Goal: Task Accomplishment & Management: Use online tool/utility

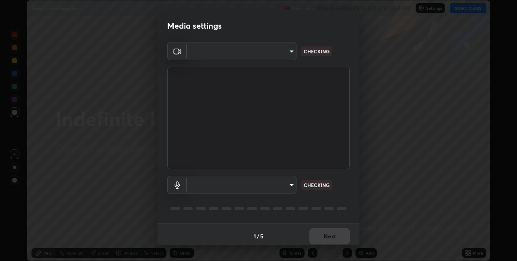
scroll to position [261, 517]
type input "991f874612634fb740a7a2eac7f11ca4c5c922d1b60a0f6e912d77df464512fb"
click at [289, 183] on body "Erase all Indefinite Integration Recording WAS SCHEDULED TO START AT 12:20 PM S…" at bounding box center [258, 130] width 517 height 261
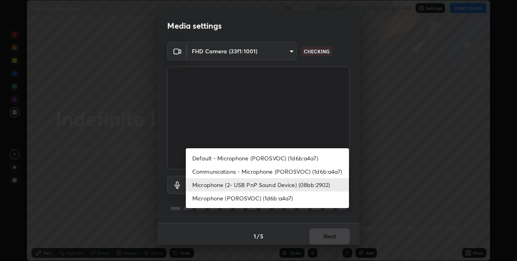
click at [311, 172] on li "Communications - Microphone (POROSVOC) (1d6b:a4a7)" at bounding box center [267, 171] width 163 height 13
type input "communications"
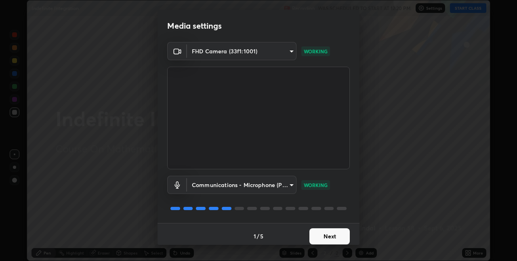
scroll to position [4, 0]
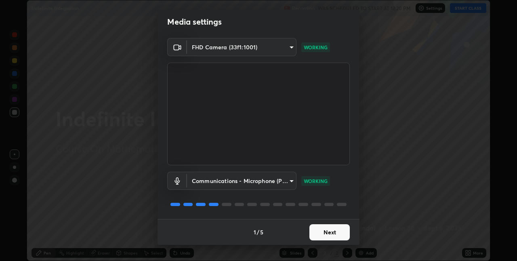
click at [335, 233] on button "Next" at bounding box center [329, 232] width 40 height 16
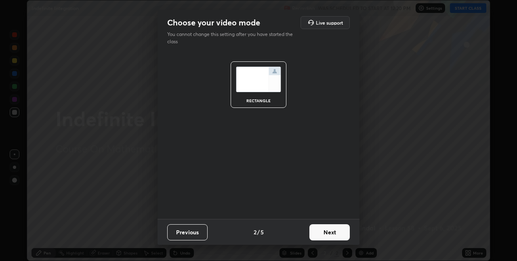
scroll to position [0, 0]
click at [337, 234] on button "Next" at bounding box center [329, 232] width 40 height 16
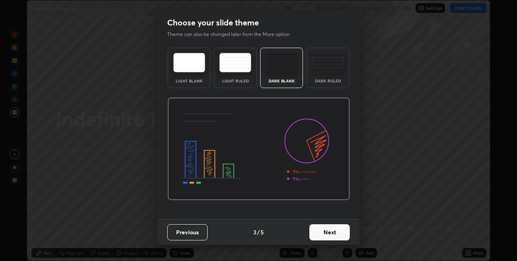
click at [337, 233] on button "Next" at bounding box center [329, 232] width 40 height 16
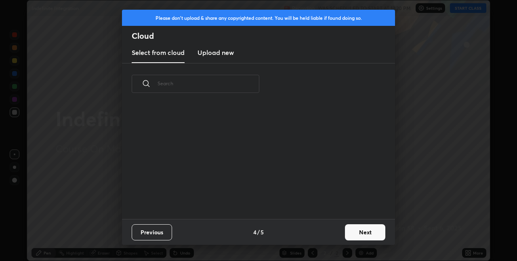
click at [357, 229] on button "Next" at bounding box center [365, 232] width 40 height 16
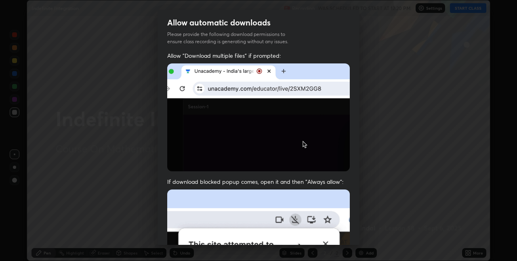
click at [357, 232] on div "Allow "Download multiple files" if prompted: If download blocked popup comes, o…" at bounding box center [258, 222] width 202 height 340
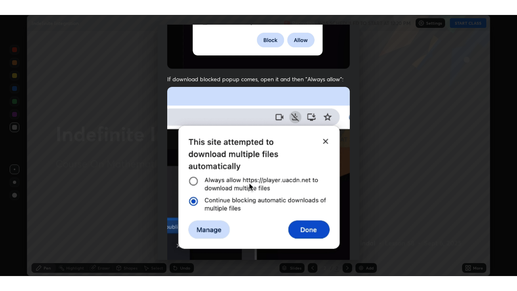
scroll to position [169, 0]
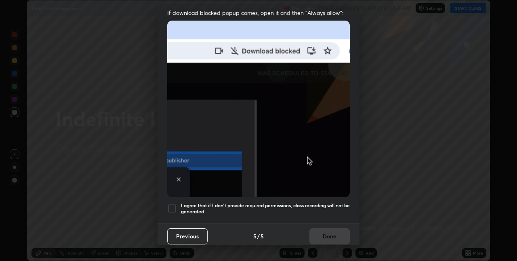
click at [323, 202] on h5 "I agree that if I don't provide required permissions, class recording will not …" at bounding box center [265, 208] width 169 height 13
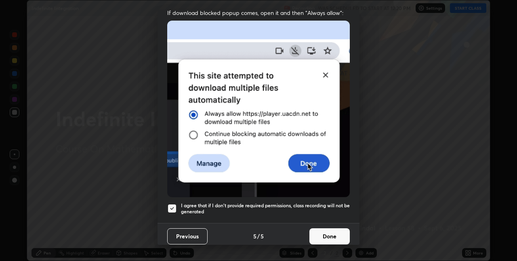
click at [323, 229] on button "Done" at bounding box center [329, 236] width 40 height 16
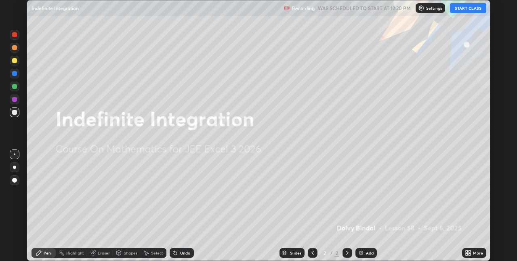
click at [462, 10] on button "START CLASS" at bounding box center [468, 8] width 36 height 10
click at [469, 252] on icon at bounding box center [469, 251] width 2 height 2
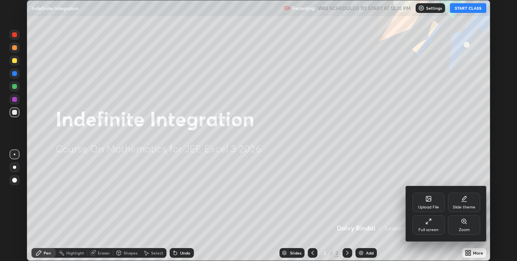
click at [424, 227] on div "Full screen" at bounding box center [428, 224] width 32 height 19
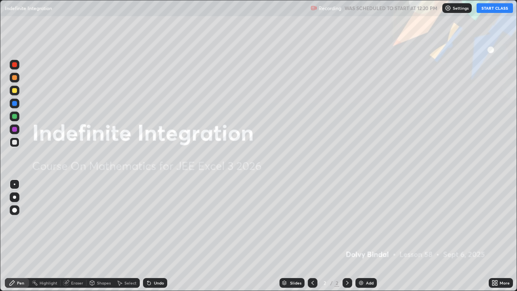
scroll to position [291, 517]
click at [371, 260] on div "Add" at bounding box center [370, 283] width 8 height 4
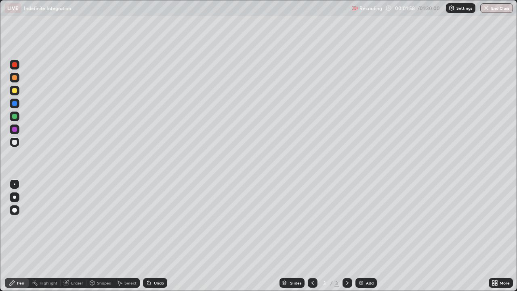
click at [13, 200] on div at bounding box center [15, 197] width 10 height 10
click at [15, 184] on div at bounding box center [15, 184] width 2 height 2
click at [157, 260] on div "Undo" at bounding box center [155, 283] width 24 height 10
click at [76, 260] on div "Eraser" at bounding box center [77, 283] width 12 height 4
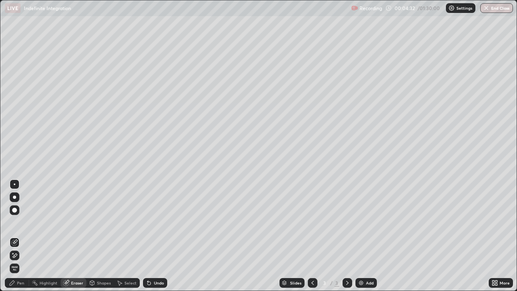
click at [23, 260] on div "Pen" at bounding box center [20, 283] width 7 height 4
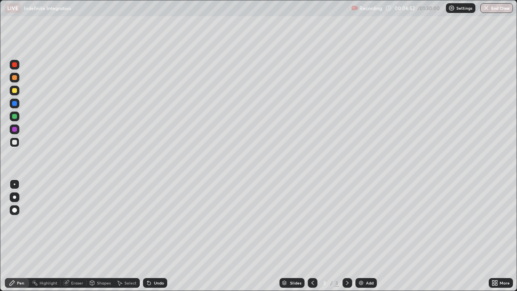
click at [13, 118] on div at bounding box center [14, 116] width 5 height 5
click at [369, 260] on div "Add" at bounding box center [370, 283] width 8 height 4
click at [15, 143] on div at bounding box center [14, 142] width 5 height 5
click at [159, 260] on div "Undo" at bounding box center [159, 283] width 10 height 4
click at [157, 260] on div "Undo" at bounding box center [159, 283] width 10 height 4
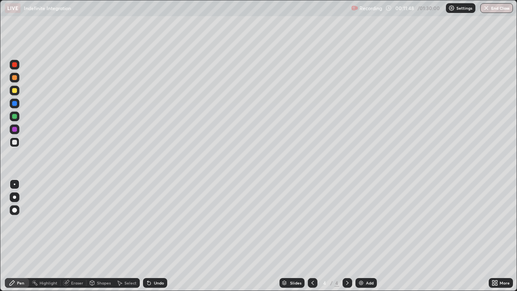
click at [157, 260] on div "Undo" at bounding box center [159, 283] width 10 height 4
click at [155, 260] on div "Undo" at bounding box center [159, 283] width 10 height 4
click at [166, 260] on div "Undo" at bounding box center [153, 283] width 27 height 16
click at [148, 260] on icon at bounding box center [148, 282] width 3 height 3
click at [149, 260] on icon at bounding box center [148, 282] width 3 height 3
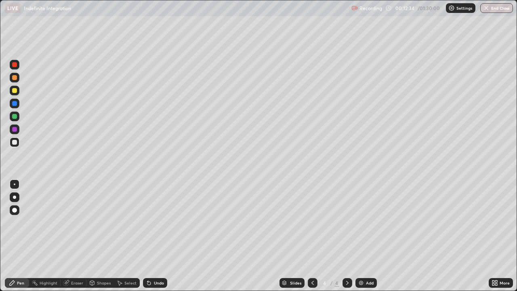
click at [149, 260] on icon at bounding box center [148, 282] width 3 height 3
click at [148, 260] on icon at bounding box center [148, 282] width 3 height 3
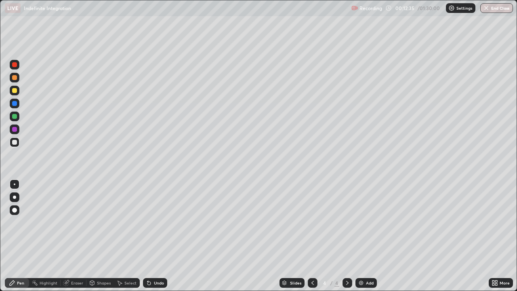
click at [148, 260] on icon at bounding box center [148, 282] width 3 height 3
click at [15, 116] on div at bounding box center [14, 116] width 5 height 5
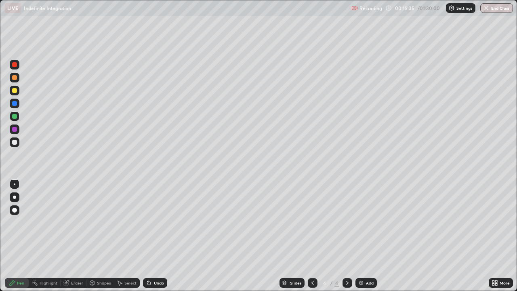
click at [155, 260] on div "Undo" at bounding box center [155, 283] width 24 height 10
click at [366, 260] on div "Add" at bounding box center [370, 283] width 8 height 4
click at [18, 143] on div at bounding box center [15, 142] width 10 height 10
click at [13, 91] on div at bounding box center [14, 90] width 5 height 5
click at [14, 143] on div at bounding box center [14, 142] width 5 height 5
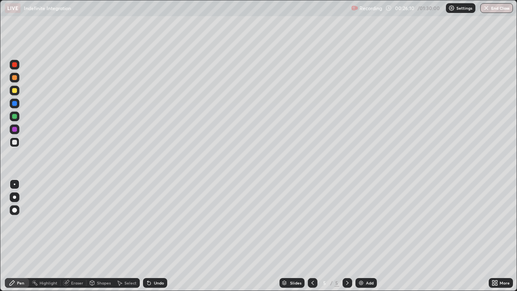
click at [12, 92] on div at bounding box center [14, 90] width 5 height 5
click at [172, 260] on div "Slides 5 / 5 Add" at bounding box center [327, 283] width 321 height 16
click at [80, 260] on div "Eraser" at bounding box center [77, 283] width 12 height 4
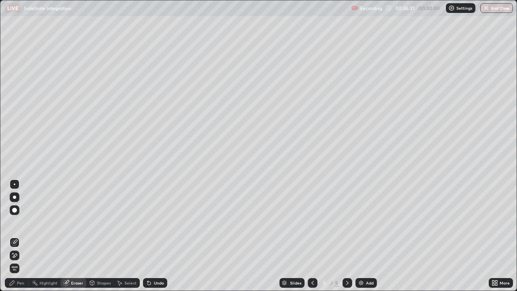
click at [26, 260] on div "Pen" at bounding box center [17, 283] width 24 height 10
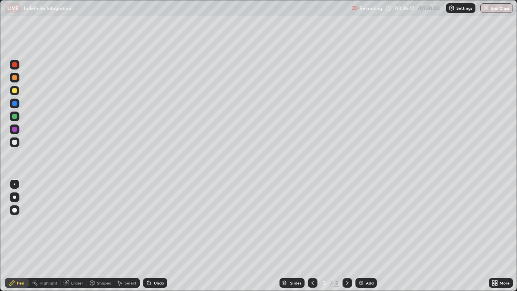
click at [221, 260] on div "Slides 5 / 5 Add" at bounding box center [327, 283] width 321 height 16
click at [18, 105] on div at bounding box center [15, 104] width 10 height 10
click at [13, 141] on div at bounding box center [14, 142] width 5 height 5
click at [370, 260] on div "Add" at bounding box center [370, 283] width 8 height 4
click at [16, 79] on div at bounding box center [14, 77] width 5 height 5
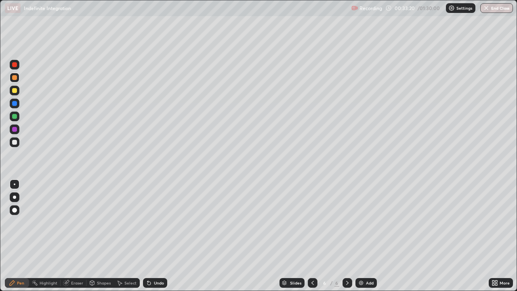
click at [160, 260] on div "Undo" at bounding box center [159, 283] width 10 height 4
click at [69, 260] on div "Eraser" at bounding box center [74, 283] width 26 height 10
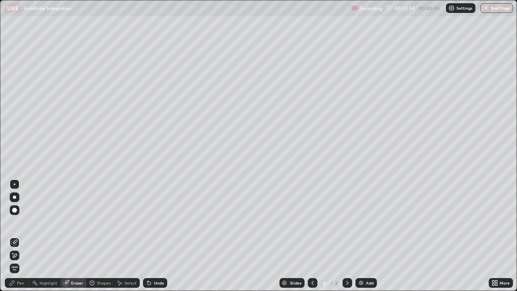
click at [16, 259] on div at bounding box center [15, 255] width 10 height 10
click at [17, 260] on div "Pen" at bounding box center [20, 283] width 7 height 4
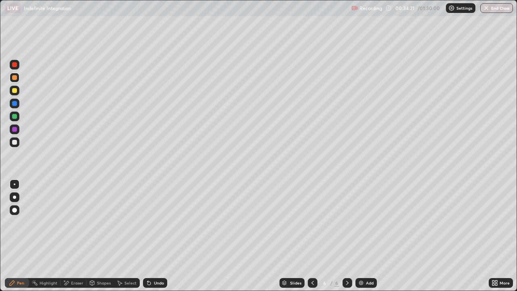
click at [154, 260] on div "Undo" at bounding box center [159, 283] width 10 height 4
click at [14, 91] on div at bounding box center [14, 90] width 5 height 5
click at [17, 141] on div at bounding box center [14, 142] width 5 height 5
click at [16, 89] on div at bounding box center [14, 90] width 5 height 5
click at [15, 80] on div at bounding box center [14, 77] width 5 height 5
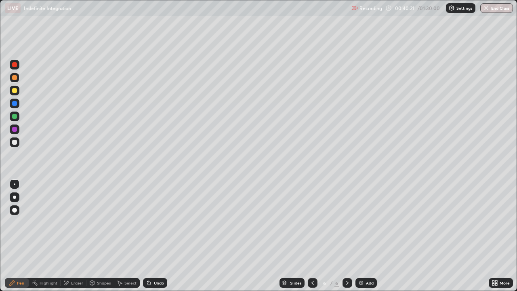
click at [366, 260] on div "Add" at bounding box center [370, 283] width 8 height 4
click at [155, 260] on div "Undo" at bounding box center [159, 283] width 10 height 4
click at [154, 260] on div "Undo" at bounding box center [159, 283] width 10 height 4
click at [15, 87] on div at bounding box center [15, 91] width 10 height 10
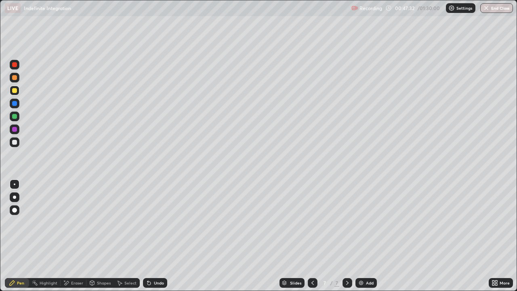
click at [15, 143] on div at bounding box center [14, 142] width 5 height 5
click at [364, 260] on div "Add" at bounding box center [365, 283] width 21 height 10
click at [70, 260] on div "Eraser" at bounding box center [74, 283] width 26 height 10
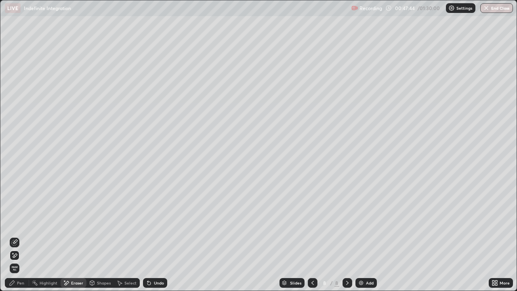
click at [20, 260] on div "Pen" at bounding box center [20, 283] width 7 height 4
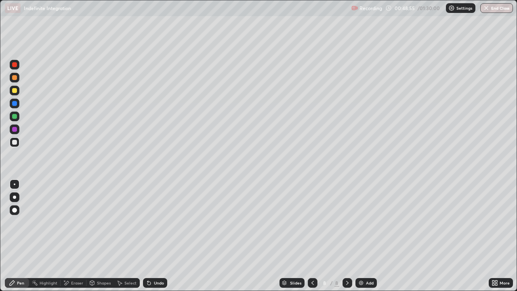
click at [13, 78] on div at bounding box center [14, 77] width 5 height 5
click at [312, 260] on icon at bounding box center [312, 282] width 6 height 6
click at [344, 260] on icon at bounding box center [347, 282] width 6 height 6
click at [157, 260] on div "Undo" at bounding box center [159, 283] width 10 height 4
click at [156, 260] on div "Undo" at bounding box center [159, 283] width 10 height 4
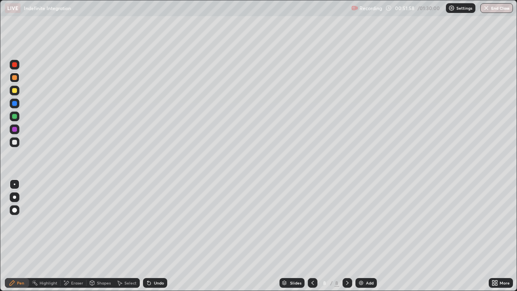
click at [157, 260] on div "Undo" at bounding box center [159, 283] width 10 height 4
click at [156, 260] on div "Undo" at bounding box center [159, 283] width 10 height 4
click at [16, 90] on div at bounding box center [14, 90] width 5 height 5
click at [361, 260] on img at bounding box center [361, 282] width 6 height 6
click at [13, 141] on div at bounding box center [14, 142] width 5 height 5
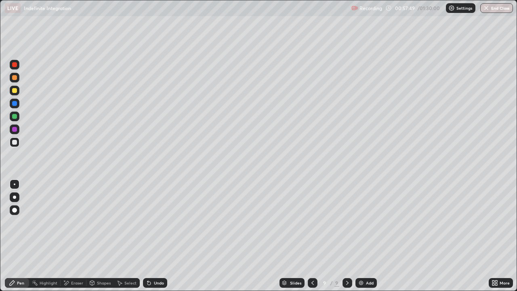
click at [13, 90] on div at bounding box center [14, 90] width 5 height 5
click at [14, 113] on div at bounding box center [15, 116] width 10 height 10
click at [15, 77] on div at bounding box center [14, 77] width 5 height 5
click at [15, 141] on div at bounding box center [14, 142] width 5 height 5
click at [17, 79] on div at bounding box center [14, 77] width 5 height 5
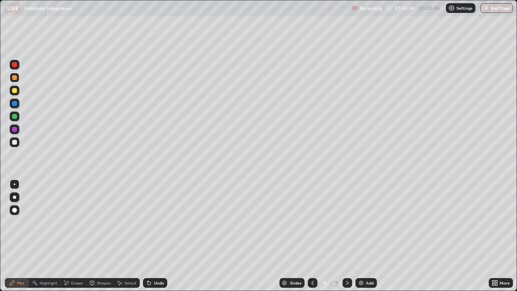
click at [17, 144] on div at bounding box center [14, 142] width 5 height 5
click at [370, 260] on div "Add" at bounding box center [370, 283] width 8 height 4
click at [313, 260] on div at bounding box center [312, 283] width 10 height 10
click at [347, 260] on icon at bounding box center [347, 282] width 6 height 6
click at [16, 90] on div at bounding box center [14, 90] width 5 height 5
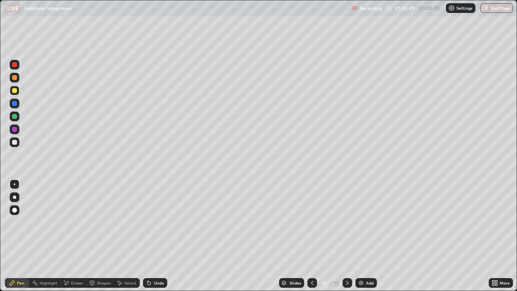
click at [66, 260] on icon at bounding box center [66, 282] width 6 height 7
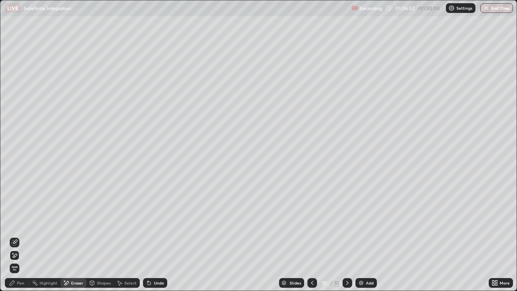
click at [18, 260] on div "Pen" at bounding box center [17, 283] width 24 height 10
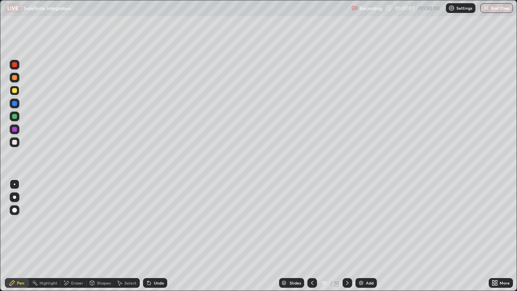
click at [154, 260] on div "Undo" at bounding box center [155, 283] width 24 height 10
click at [158, 260] on div "Undo" at bounding box center [155, 283] width 24 height 10
click at [13, 143] on div at bounding box center [14, 142] width 5 height 5
click at [366, 260] on div "Add" at bounding box center [370, 283] width 8 height 4
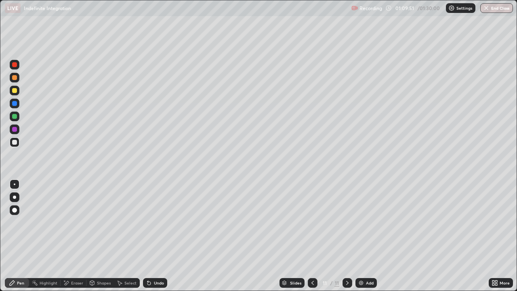
click at [69, 260] on div "Eraser" at bounding box center [74, 283] width 26 height 10
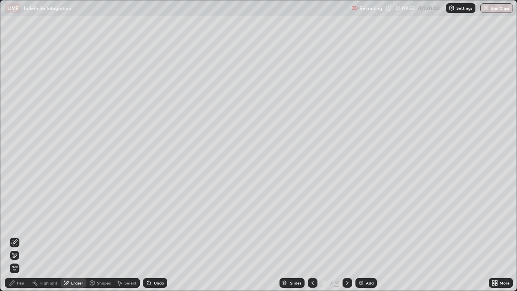
click at [13, 253] on icon at bounding box center [13, 253] width 1 height 1
click at [11, 260] on icon at bounding box center [12, 282] width 6 height 6
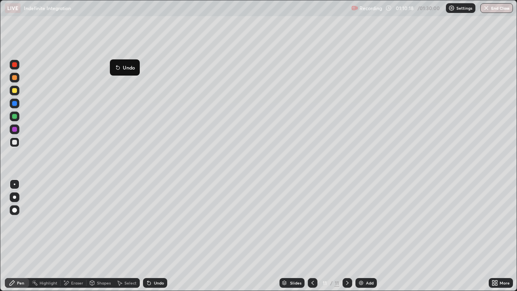
click at [114, 63] on button "Undo" at bounding box center [124, 68] width 23 height 10
click at [76, 260] on div "Eraser" at bounding box center [77, 283] width 12 height 4
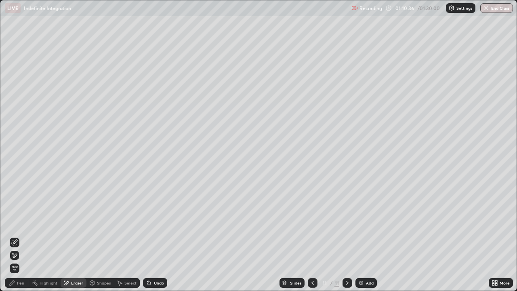
click at [15, 260] on icon at bounding box center [12, 282] width 6 height 6
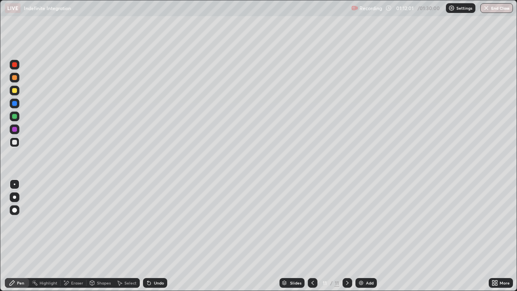
click at [154, 260] on div "Undo" at bounding box center [155, 283] width 24 height 10
click at [72, 260] on div "Eraser" at bounding box center [77, 283] width 12 height 4
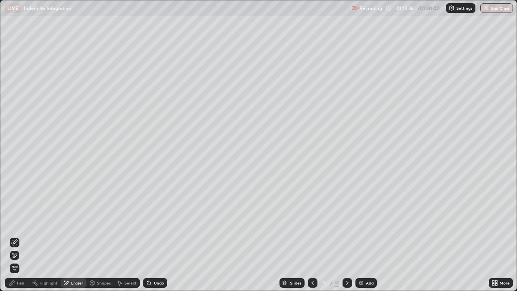
click at [13, 260] on icon at bounding box center [12, 282] width 5 height 5
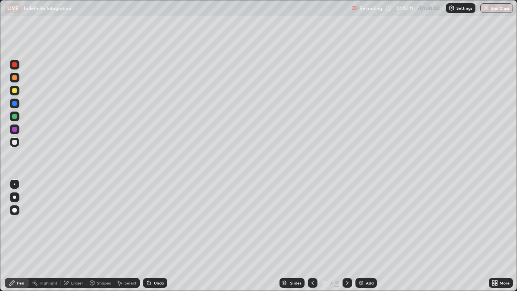
click at [312, 260] on icon at bounding box center [312, 282] width 6 height 6
click at [348, 260] on icon at bounding box center [347, 282] width 6 height 6
click at [13, 91] on div at bounding box center [14, 90] width 5 height 5
click at [367, 260] on div "Add" at bounding box center [365, 283] width 21 height 10
click at [15, 142] on div at bounding box center [14, 142] width 5 height 5
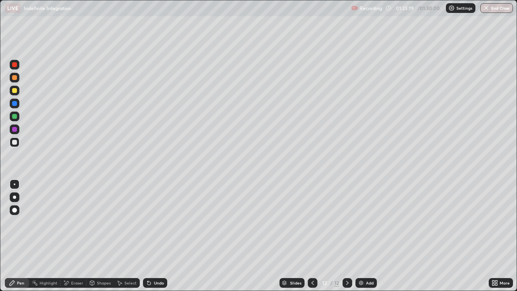
click at [14, 77] on div at bounding box center [14, 77] width 5 height 5
click at [15, 117] on div at bounding box center [14, 116] width 5 height 5
click at [491, 11] on button "End Class" at bounding box center [497, 8] width 32 height 10
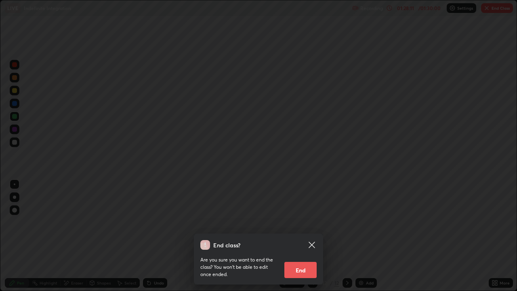
click at [314, 260] on button "End" at bounding box center [300, 270] width 32 height 16
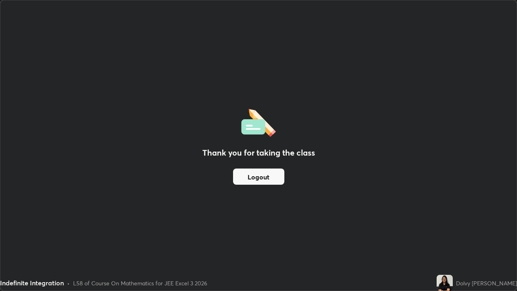
click at [265, 177] on button "Logout" at bounding box center [258, 176] width 51 height 16
